Goal: Task Accomplishment & Management: Use online tool/utility

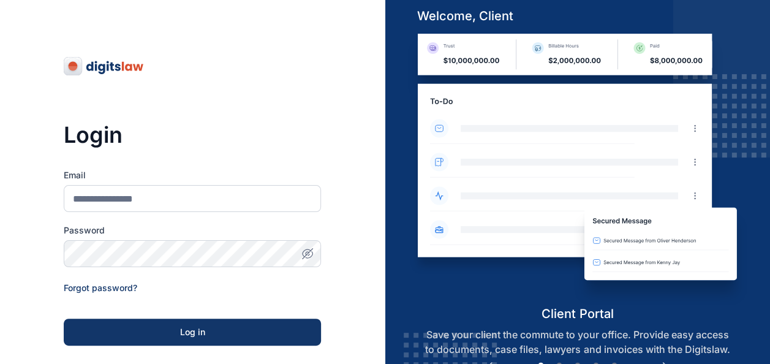
scroll to position [195, 0]
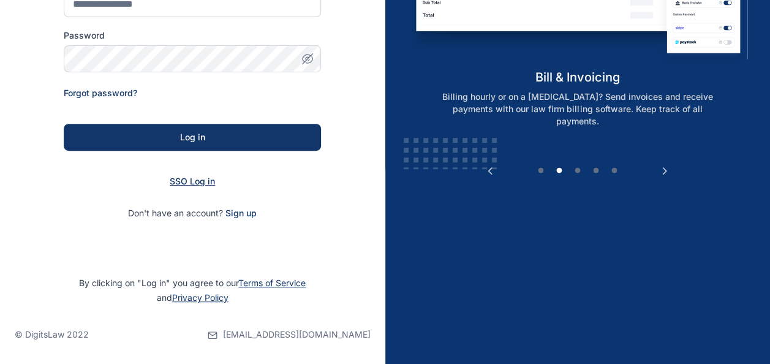
click at [181, 184] on span "SSO Log in" at bounding box center [192, 181] width 45 height 10
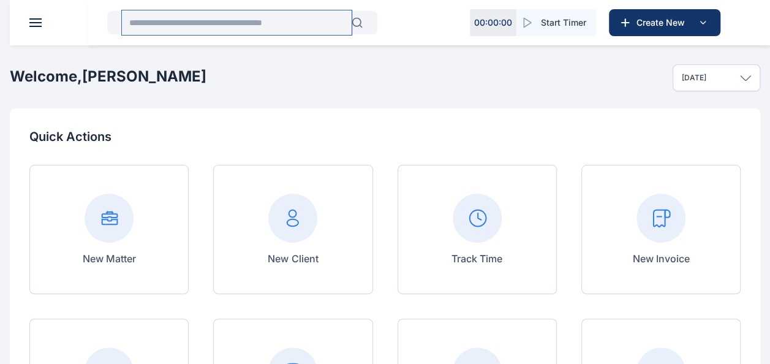
click at [185, 18] on input "text" at bounding box center [237, 22] width 230 height 25
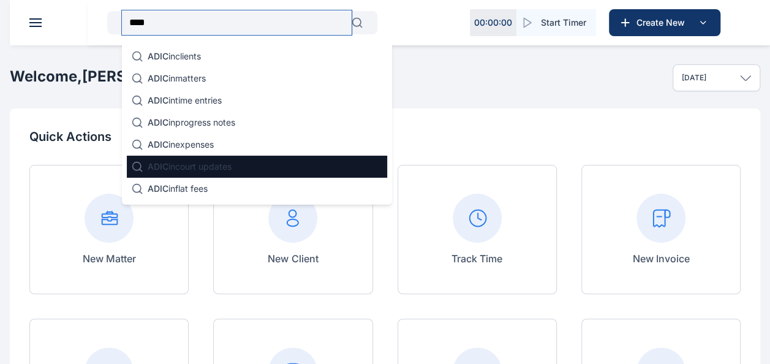
type input "****"
click at [201, 165] on p "ADIC in court updates" at bounding box center [190, 166] width 84 height 12
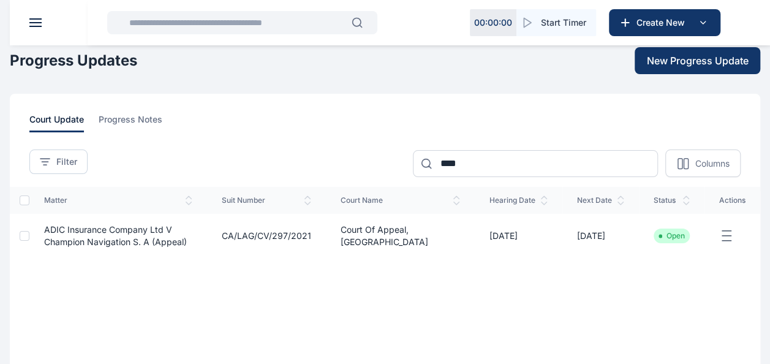
click at [728, 234] on icon "button" at bounding box center [726, 235] width 15 height 15
click at [703, 246] on div "Edit" at bounding box center [684, 250] width 83 height 28
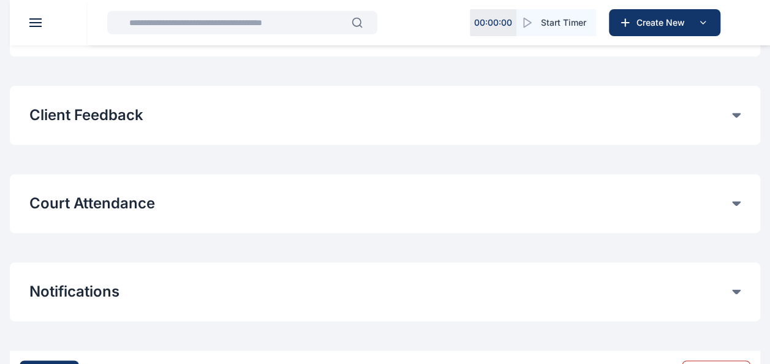
scroll to position [741, 0]
click at [200, 207] on button "Court Attendance" at bounding box center [380, 204] width 703 height 20
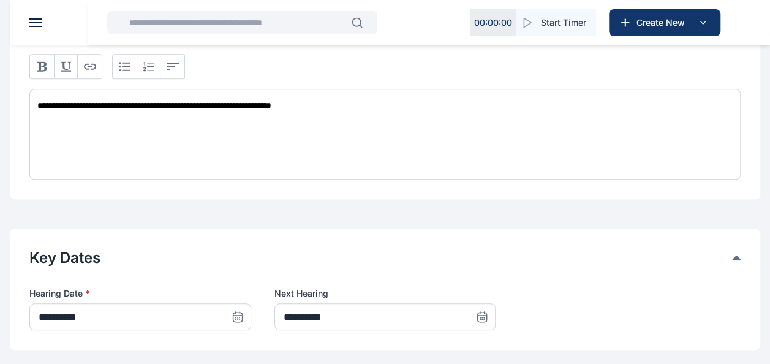
scroll to position [444, 0]
